Goal: Information Seeking & Learning: Learn about a topic

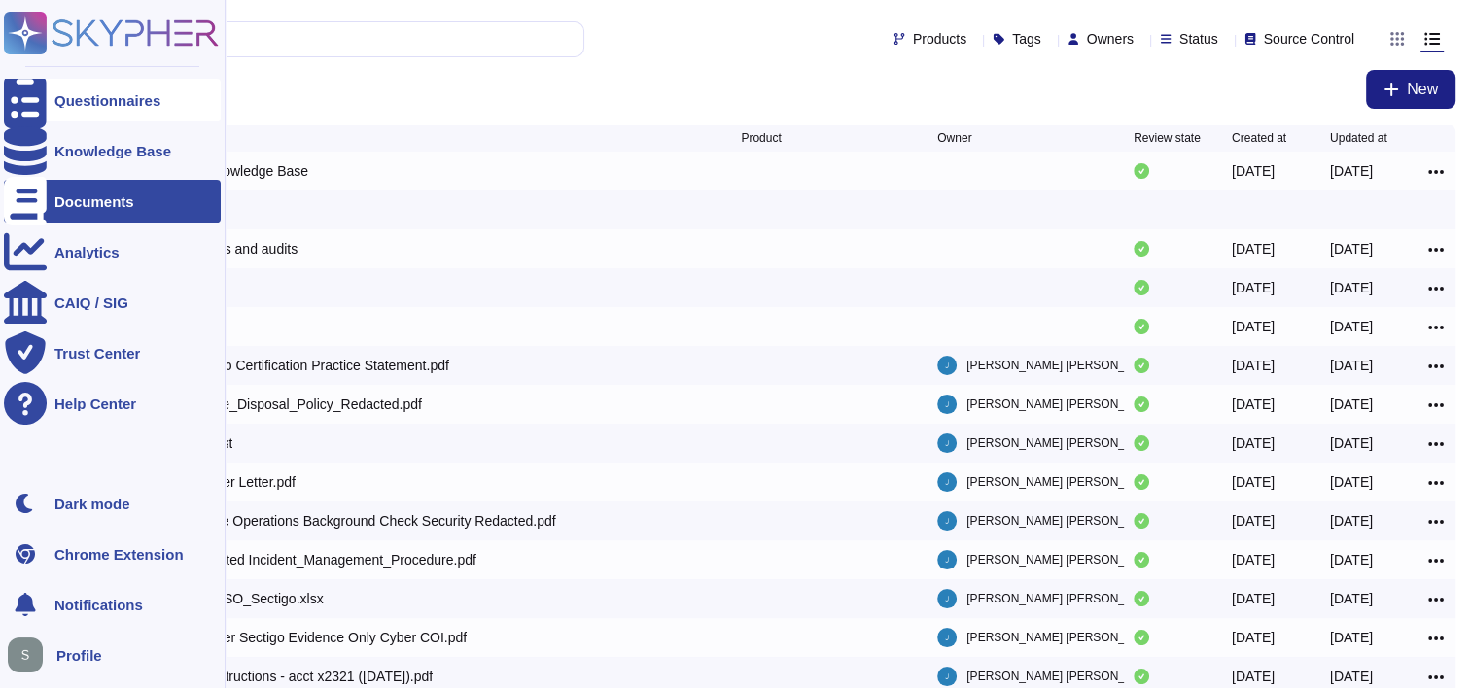
click at [69, 105] on div "Questionnaires" at bounding box center [107, 100] width 106 height 15
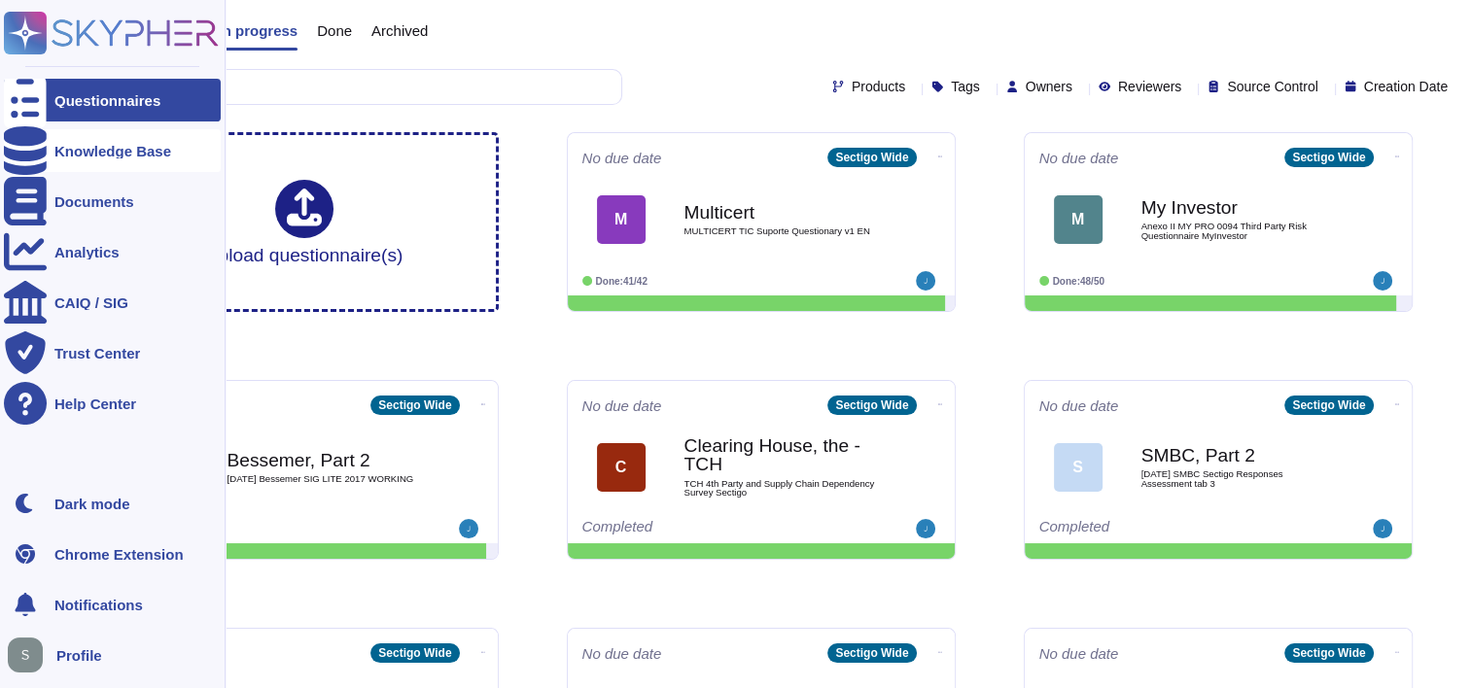
click at [105, 152] on div "Knowledge Base" at bounding box center [112, 151] width 117 height 15
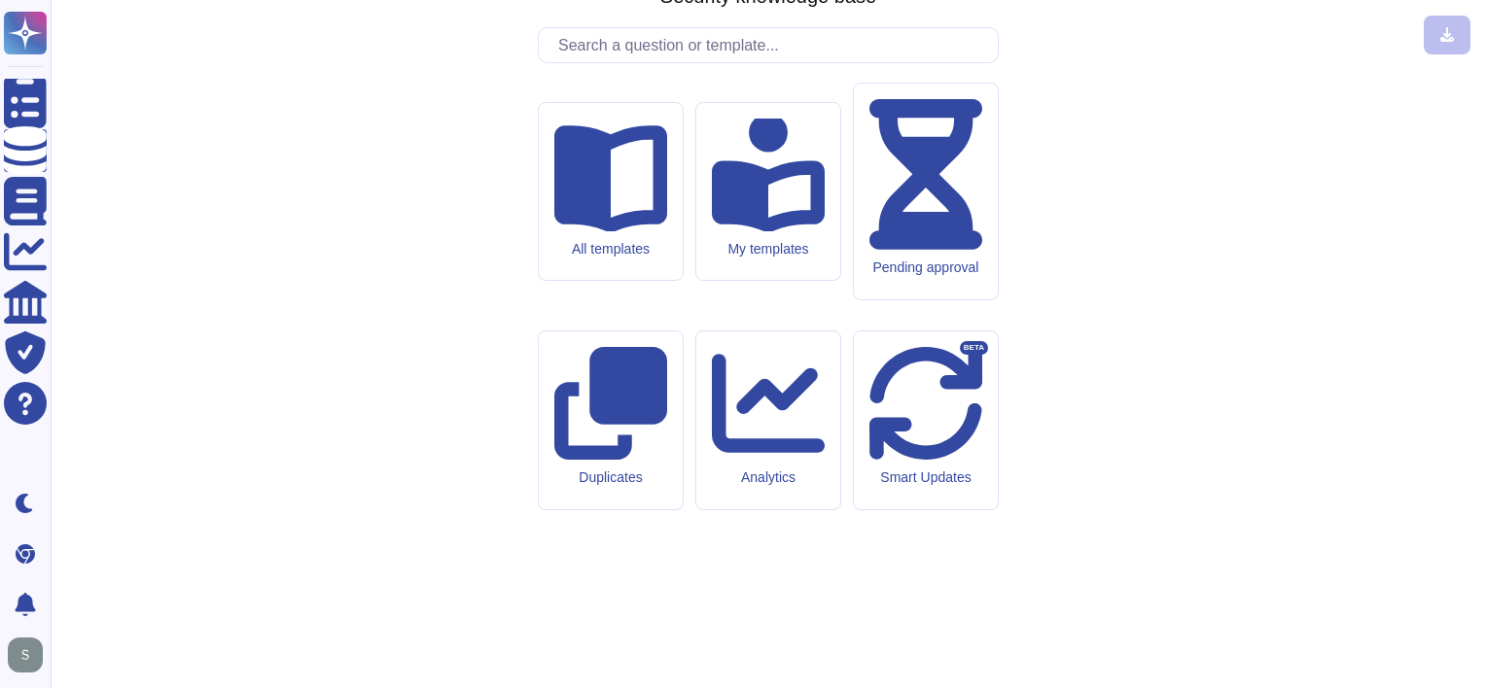
click at [686, 62] on input "text" at bounding box center [772, 45] width 449 height 34
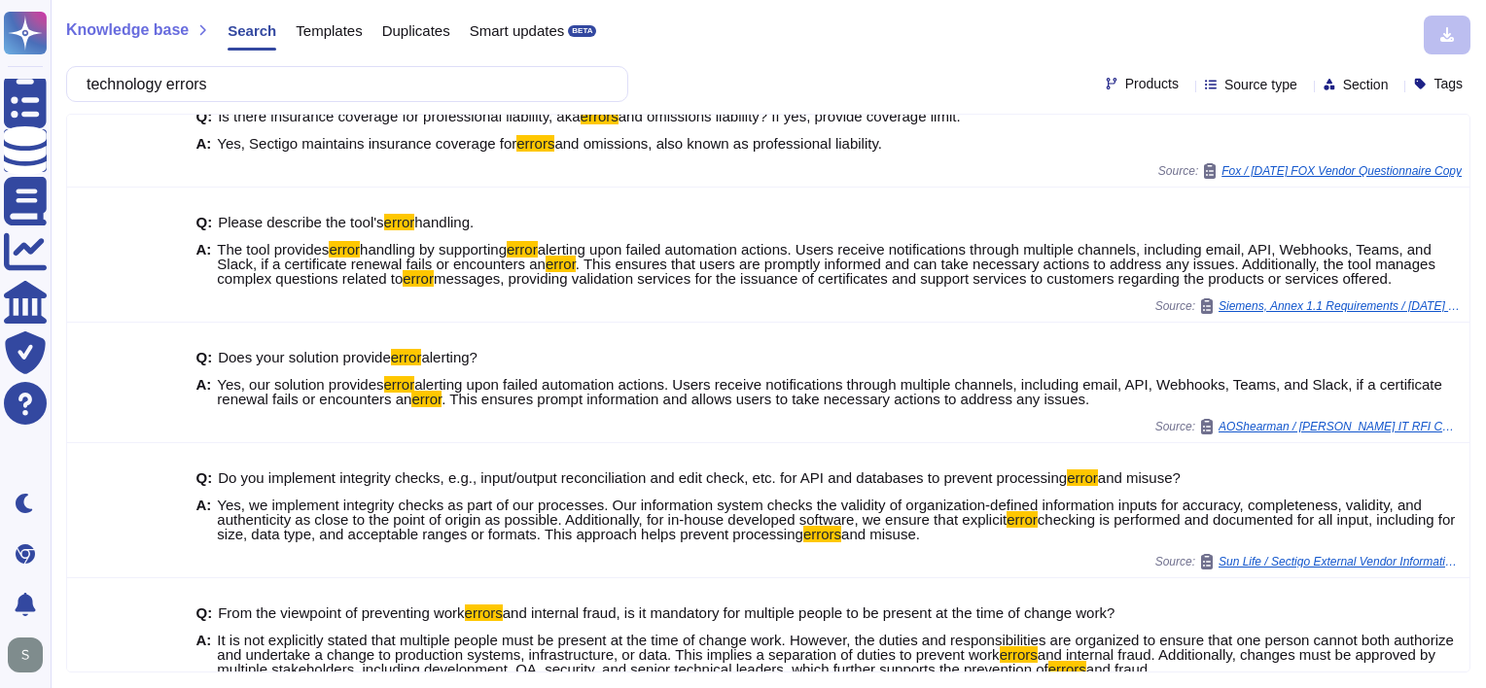
scroll to position [194, 0]
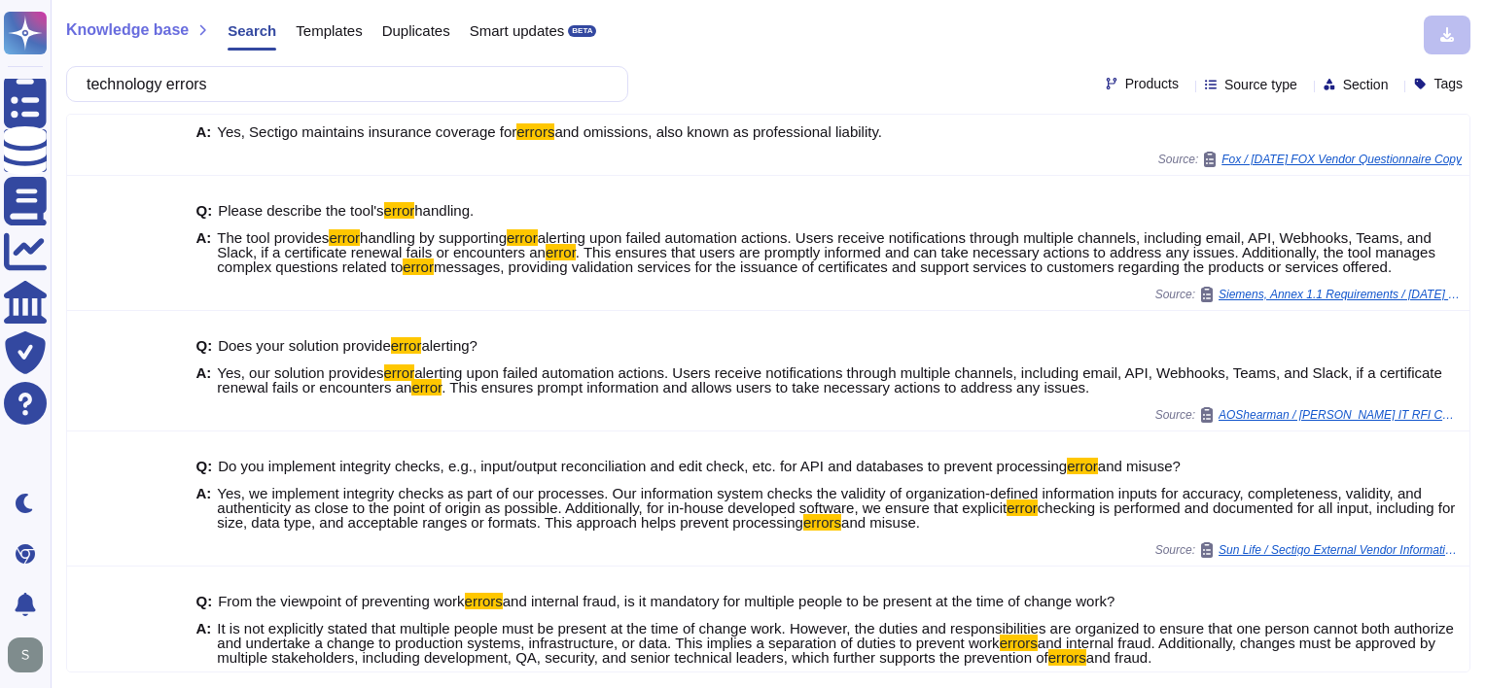
type input "technology errors"
click at [263, 75] on input "technology errors" at bounding box center [342, 84] width 531 height 34
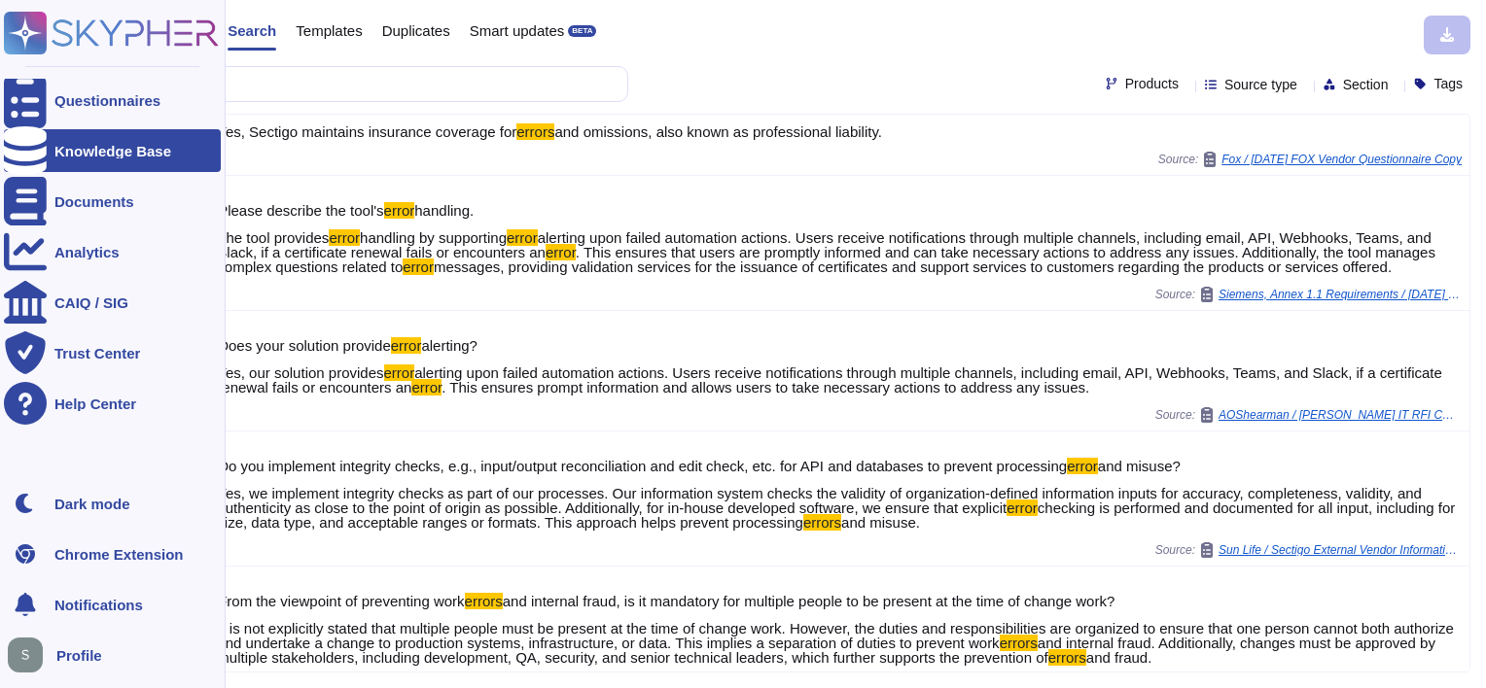
click at [0, 29] on div "Questionnaires Knowledge Base Documents Analytics CAIQ / SIG Trust Center Help …" at bounding box center [113, 344] width 226 height 688
